Goal: Task Accomplishment & Management: Complete application form

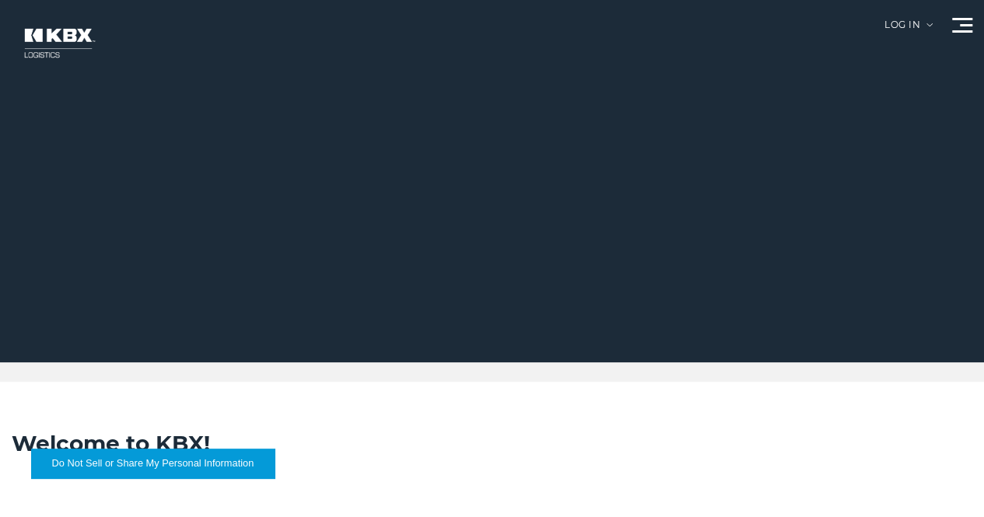
click at [0, 0] on link "Become a Carrier" at bounding box center [0, 0] width 0 height 0
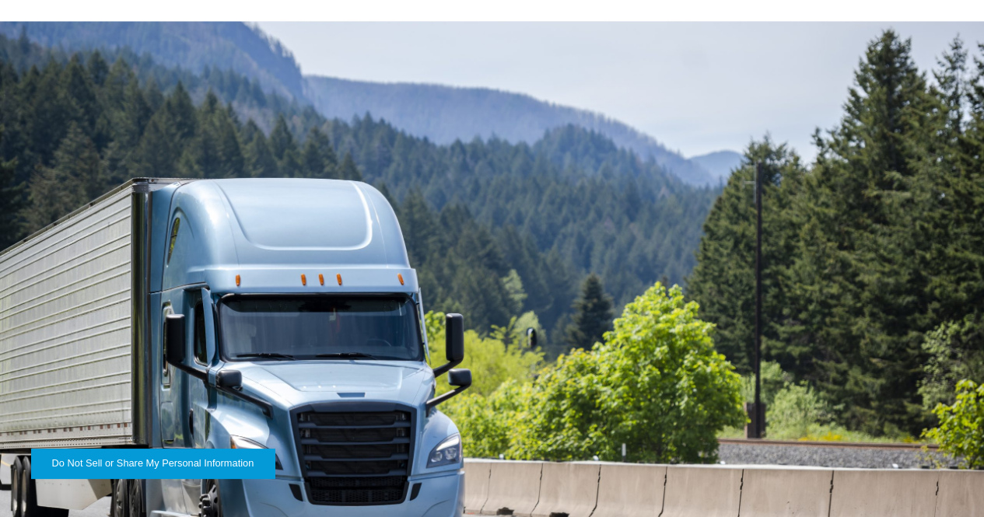
scroll to position [1594, 0]
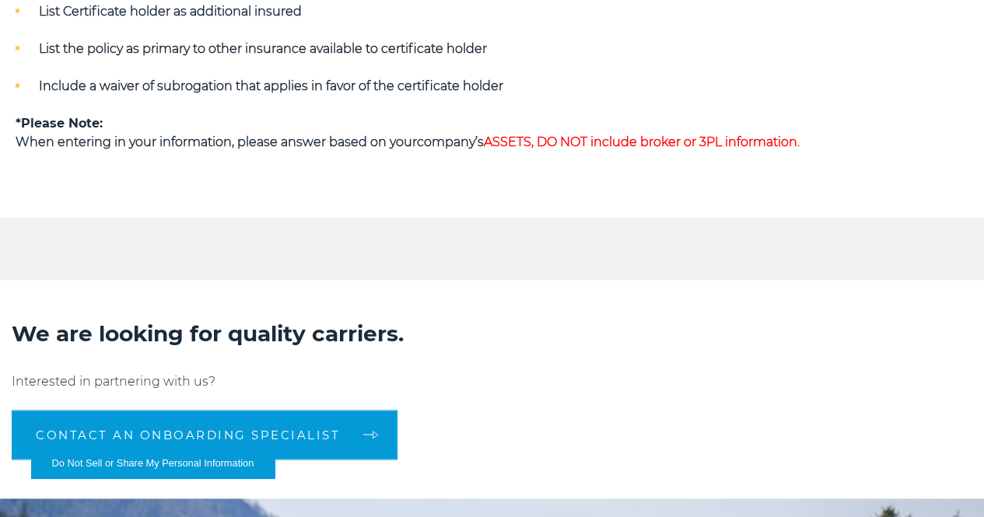
scroll to position [1128, 0]
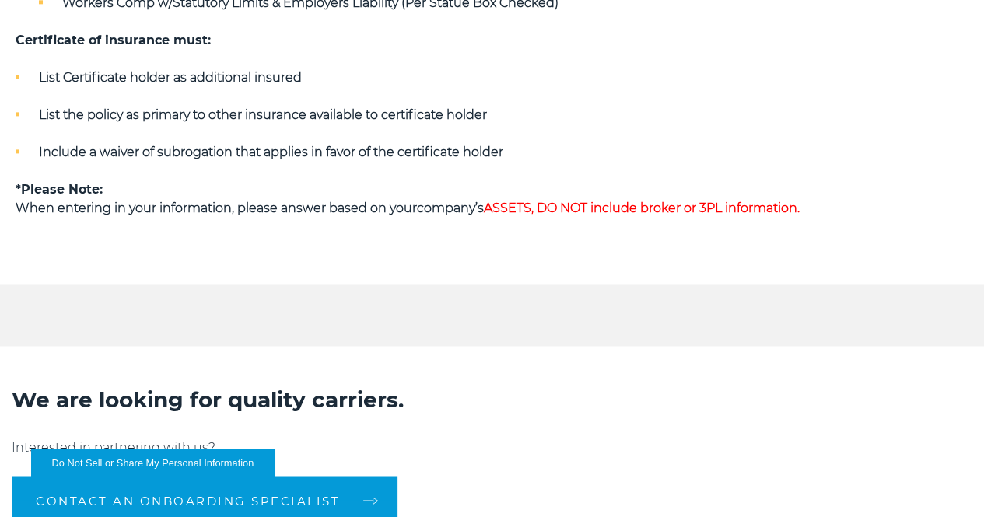
scroll to position [1123, 0]
